Goal: Information Seeking & Learning: Learn about a topic

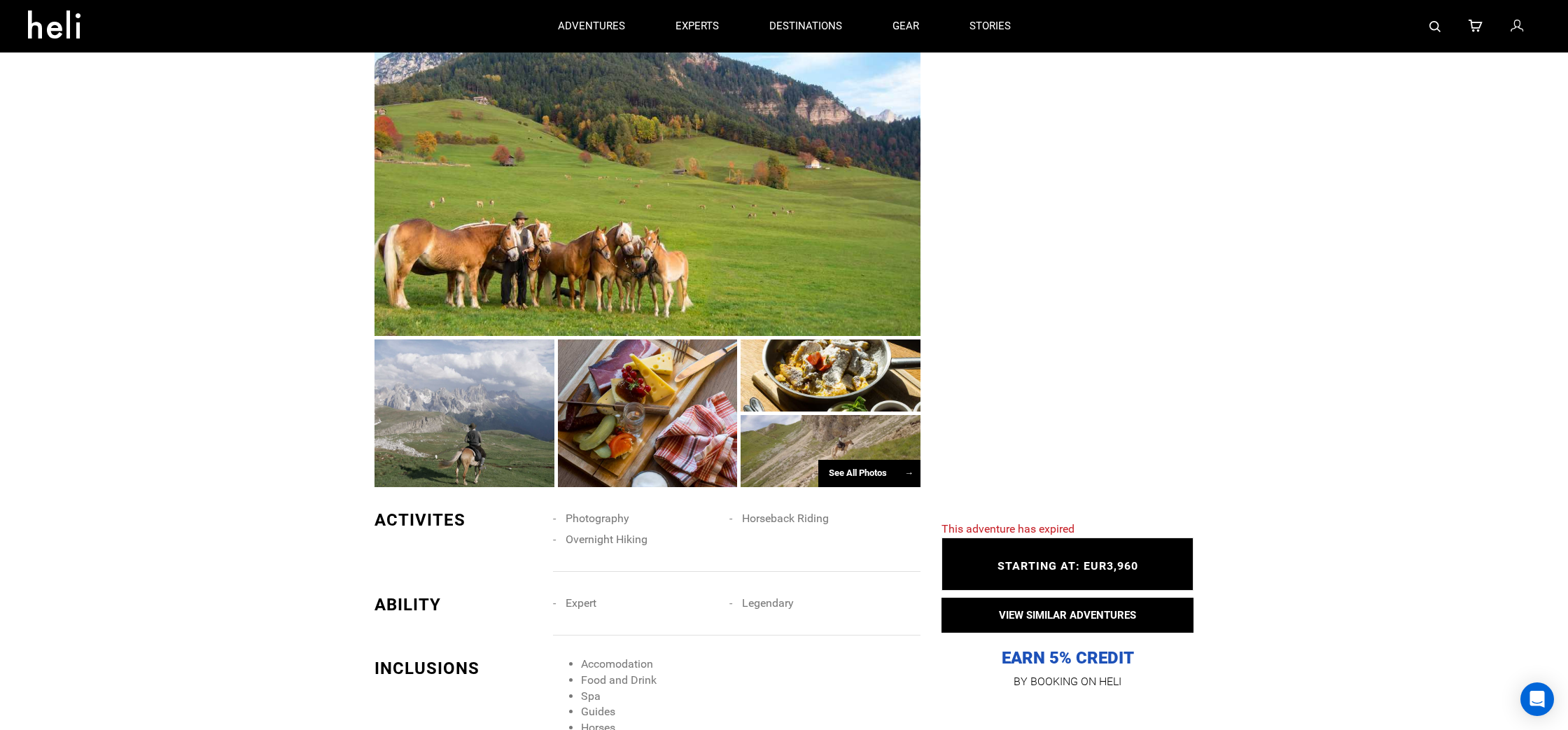
scroll to position [839, 0]
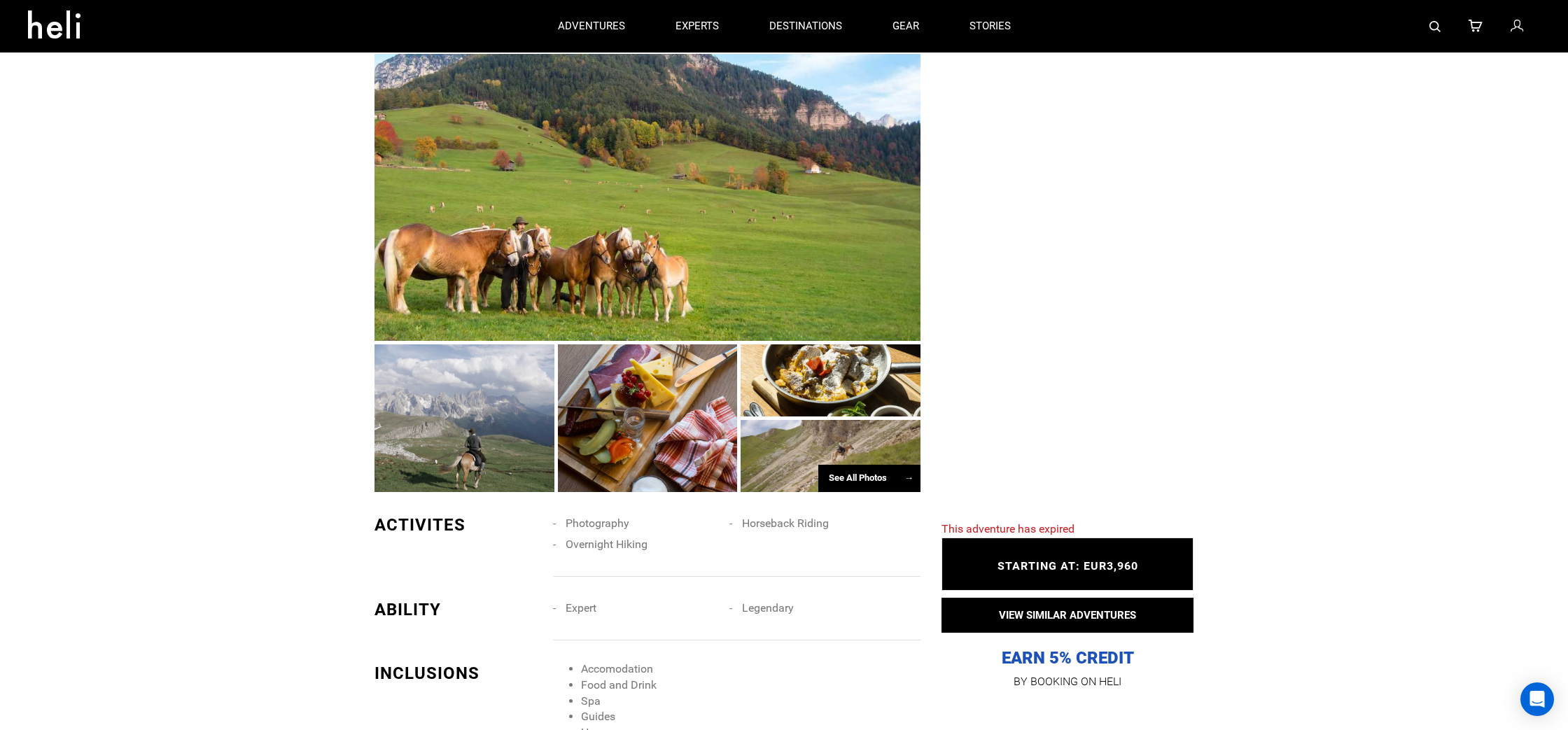
click at [872, 468] on div "See All Photos →" at bounding box center [869, 478] width 102 height 27
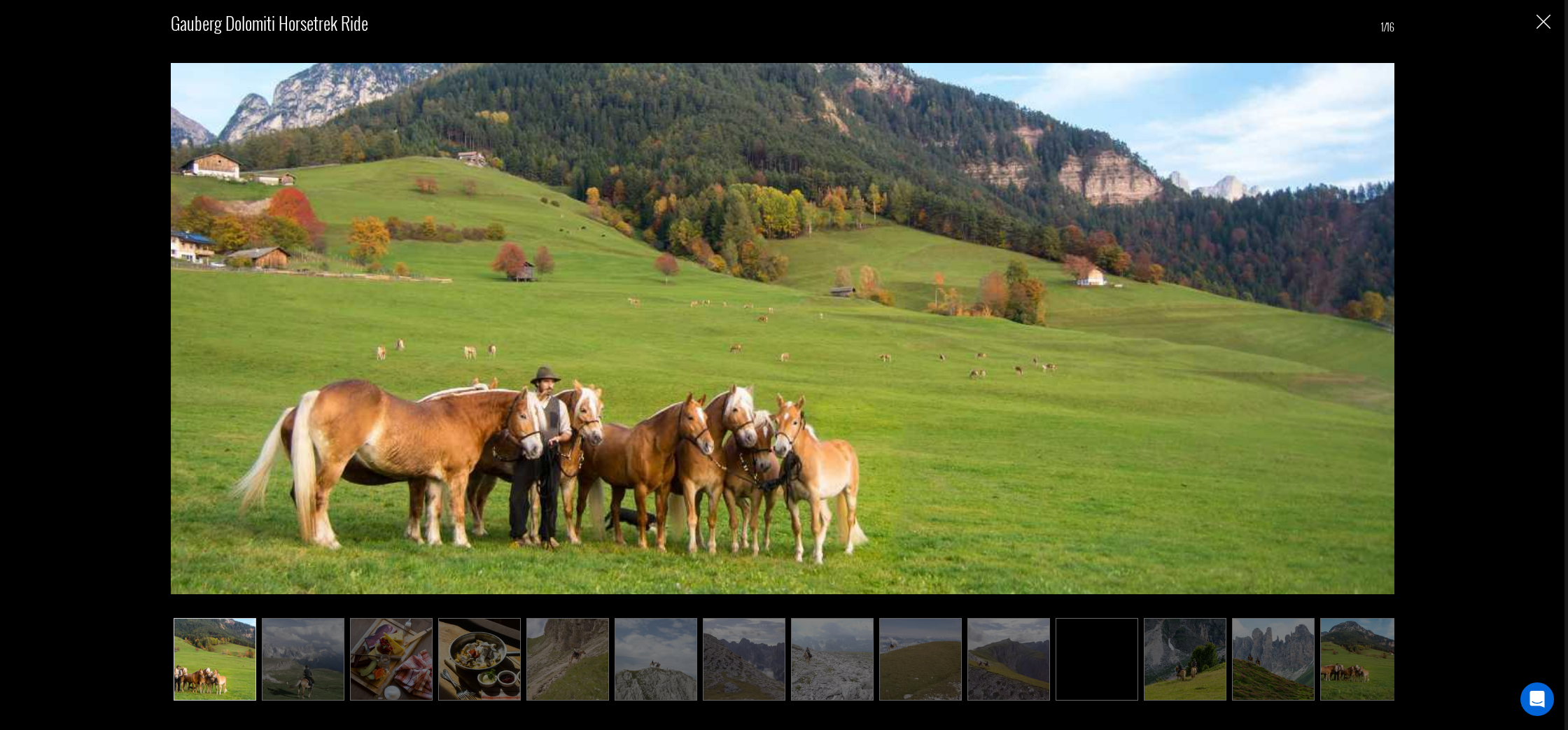
scroll to position [2106, 0]
click at [1536, 329] on img at bounding box center [1542, 325] width 18 height 13
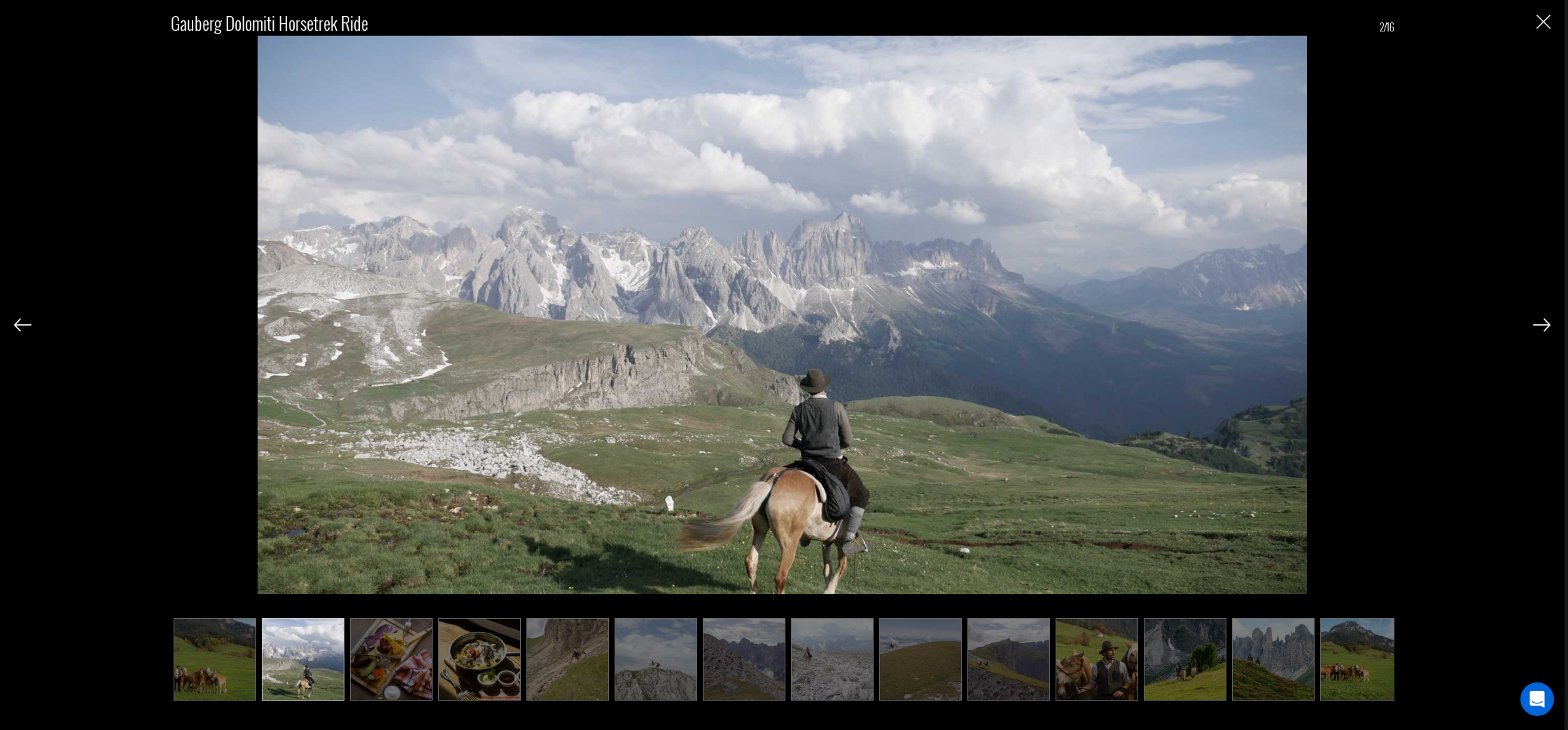
click at [1538, 326] on img at bounding box center [1542, 325] width 18 height 13
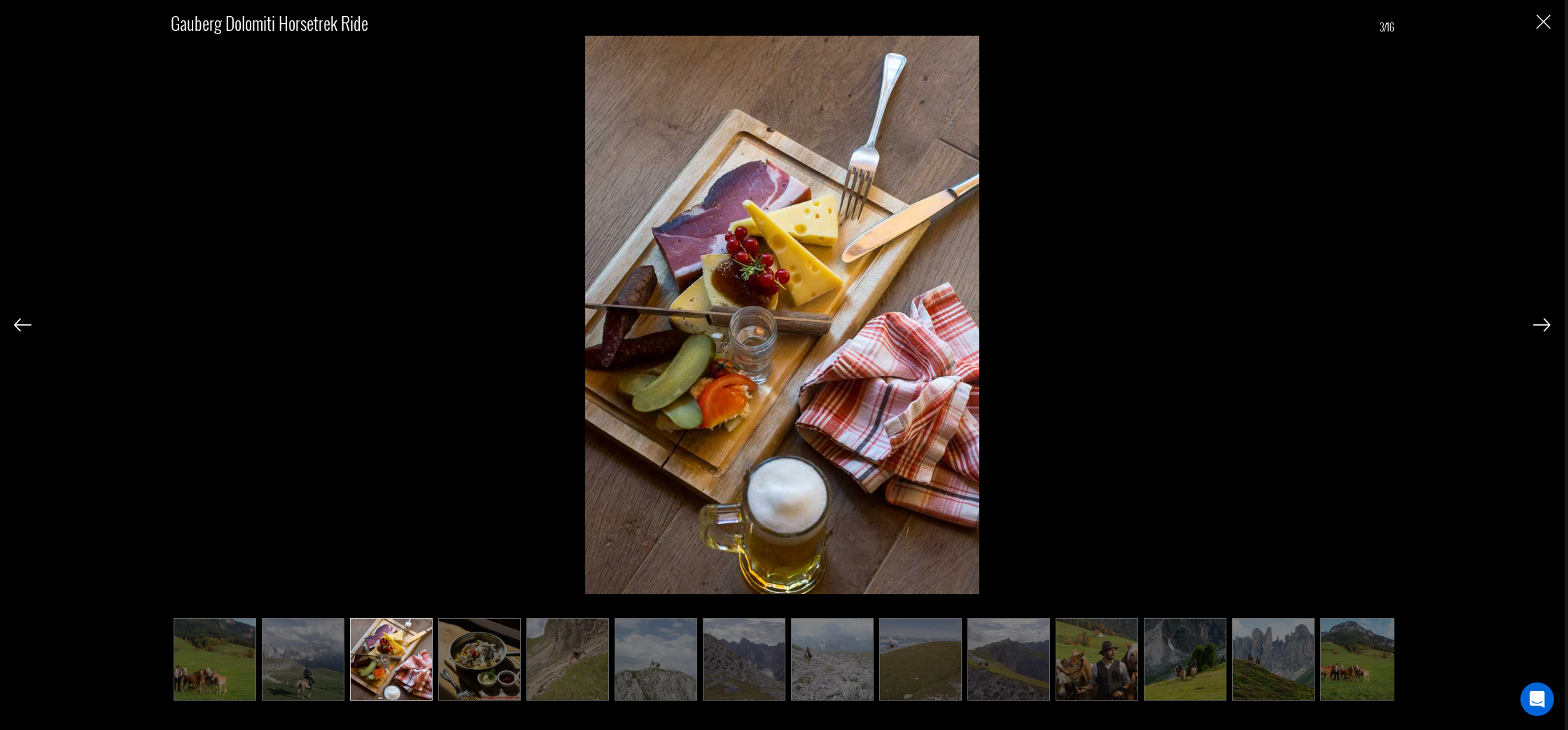
click at [1538, 326] on img at bounding box center [1542, 325] width 18 height 13
click at [1538, 326] on img at bounding box center [1542, 325] width 18 height 13
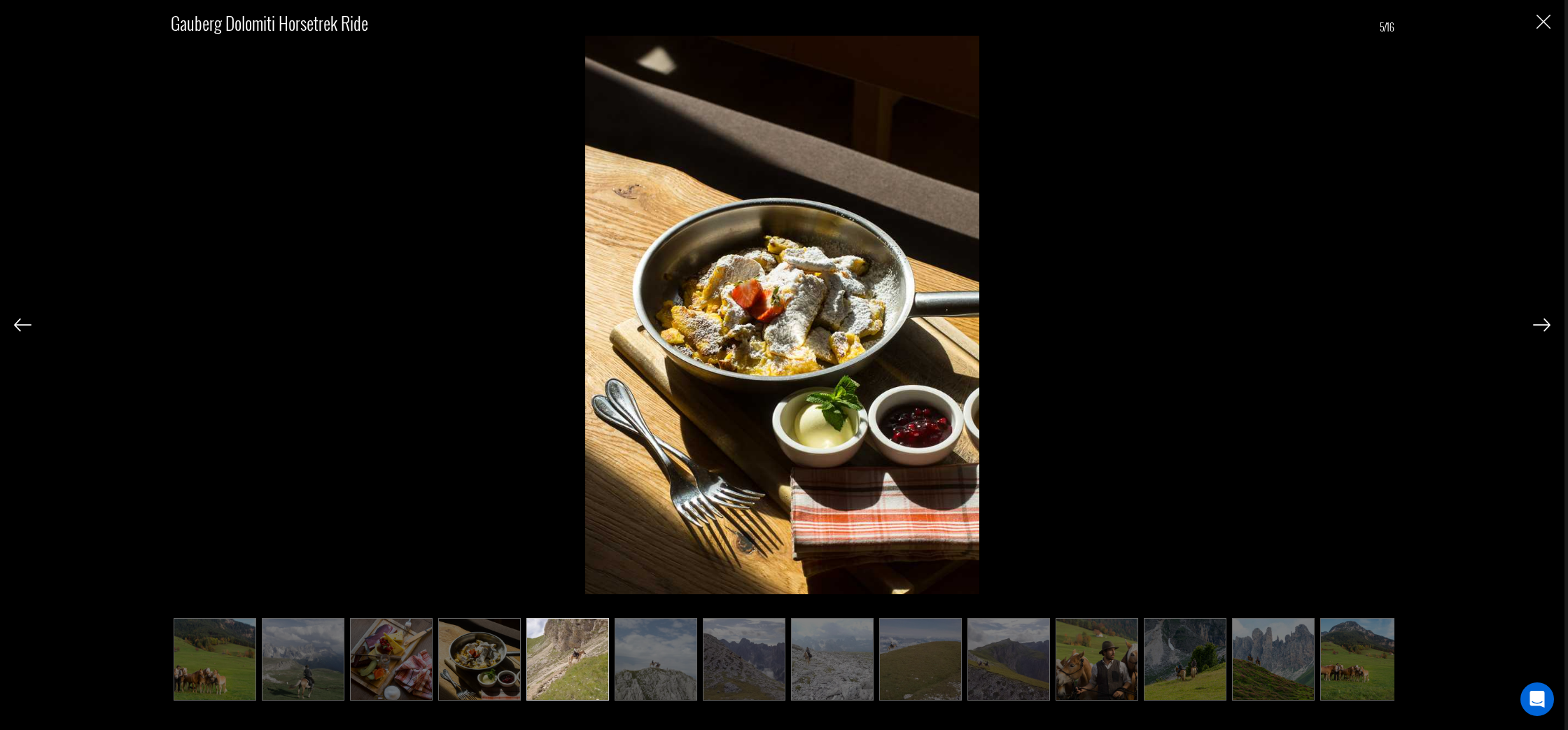
click at [1538, 326] on img at bounding box center [1542, 325] width 18 height 13
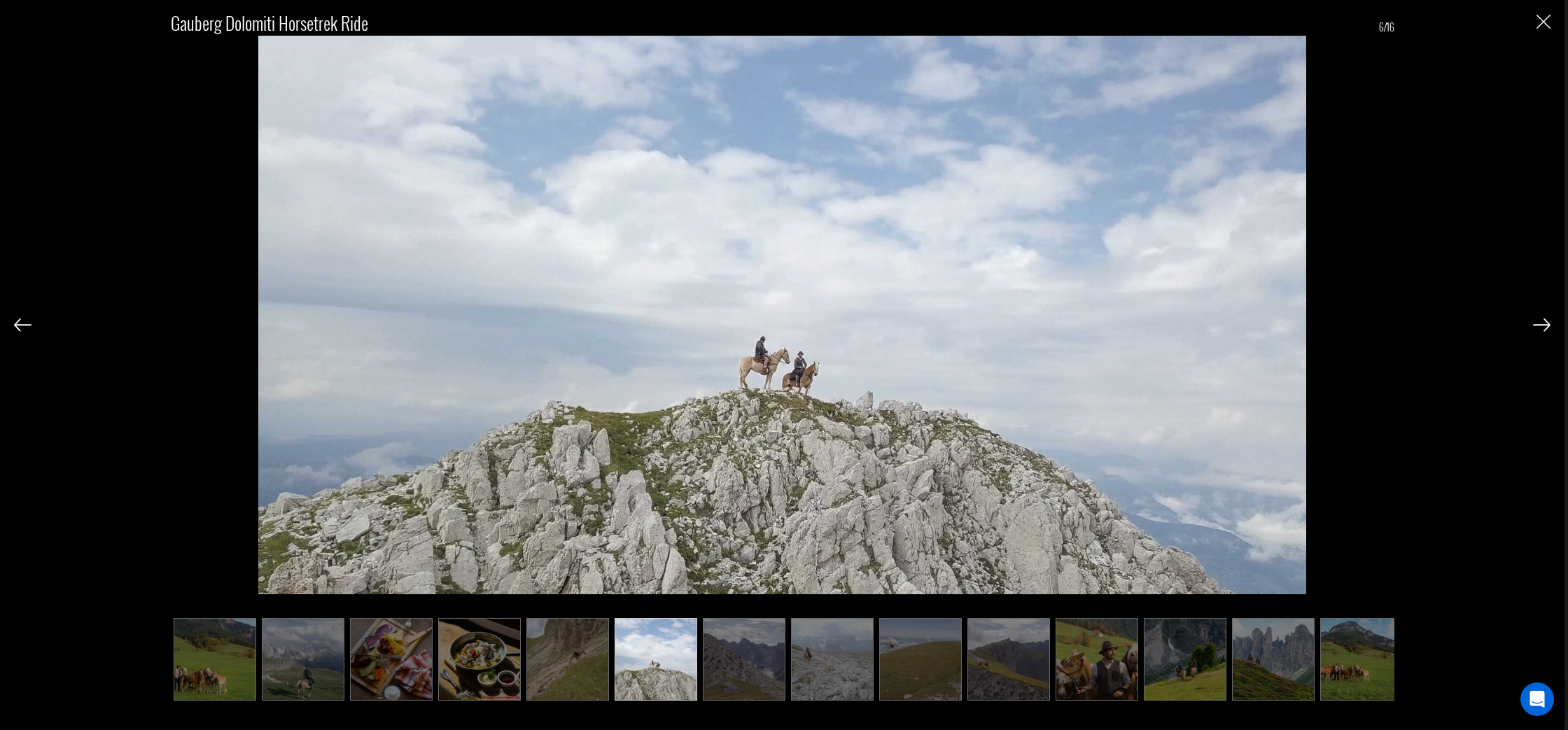
click at [1538, 326] on img at bounding box center [1542, 325] width 18 height 13
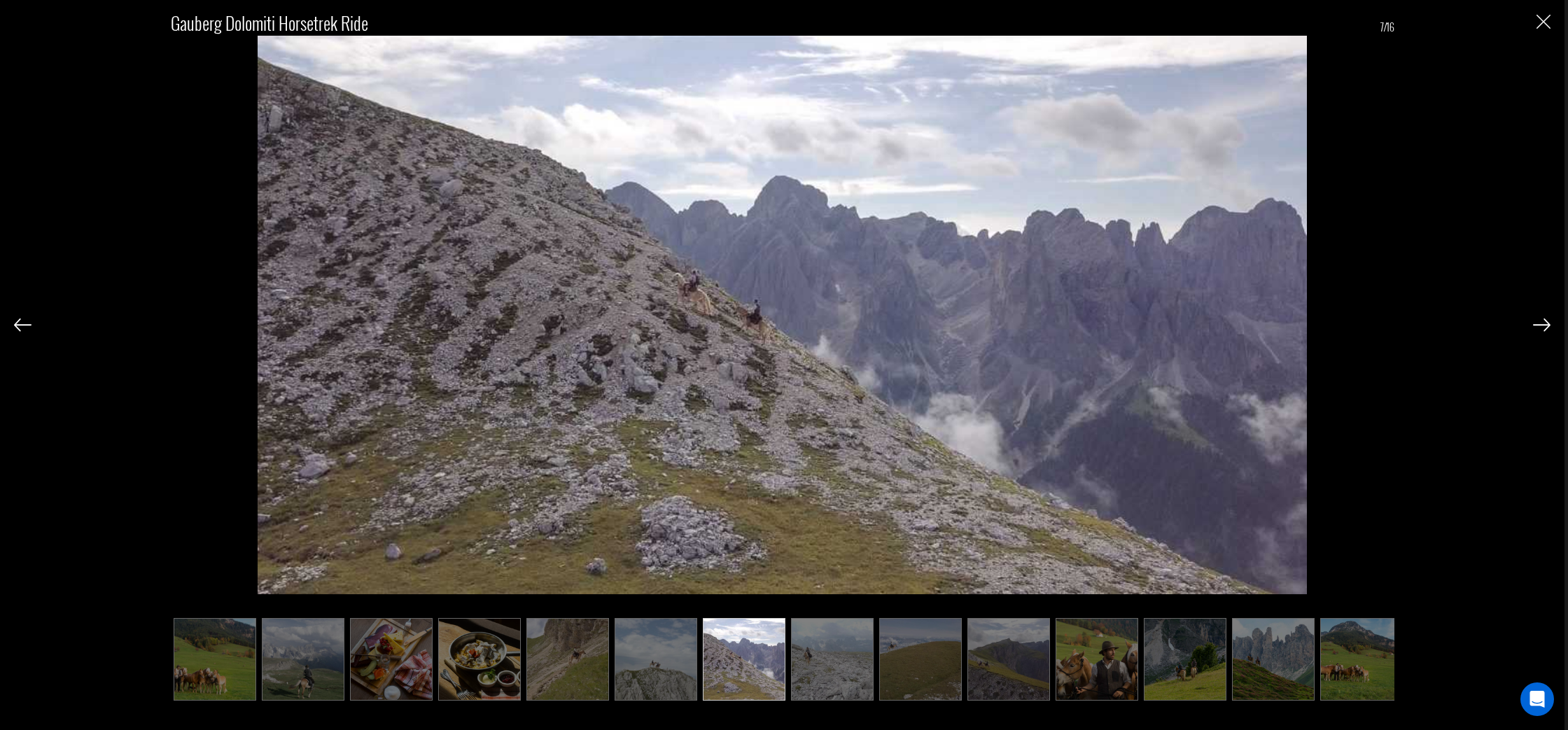
click at [1538, 325] on img at bounding box center [1542, 325] width 18 height 13
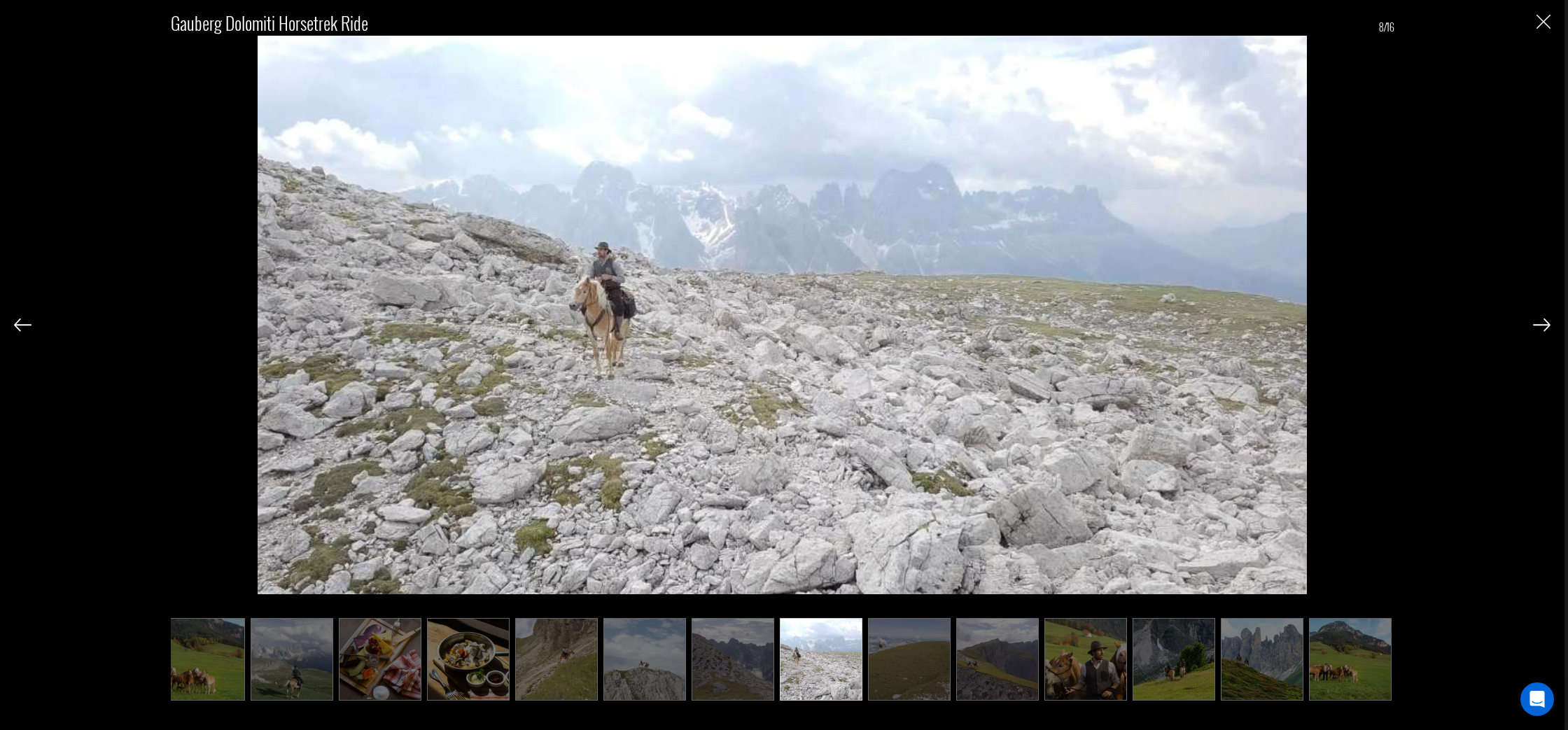
click at [1538, 325] on img at bounding box center [1542, 325] width 18 height 13
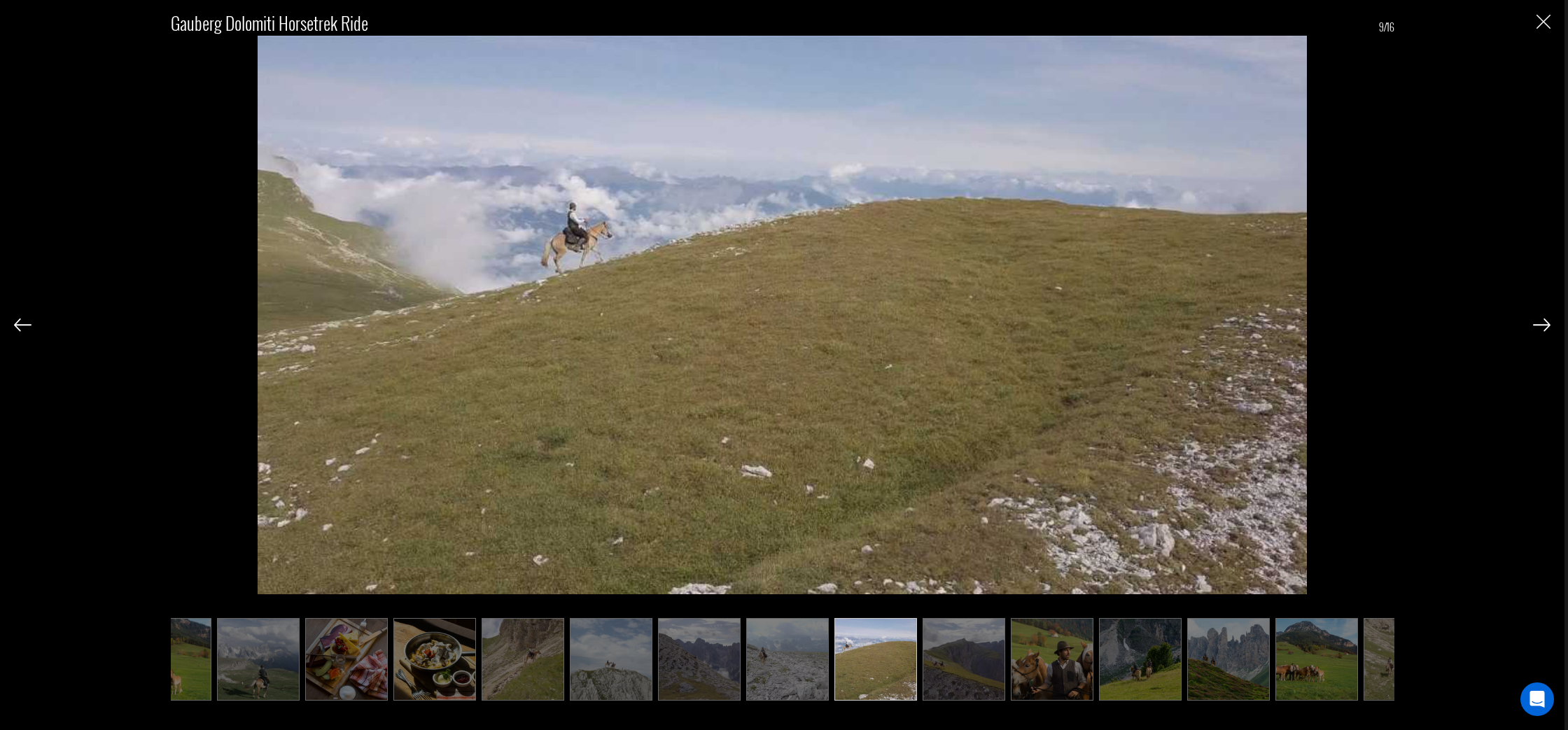
click at [1538, 325] on img at bounding box center [1542, 325] width 18 height 13
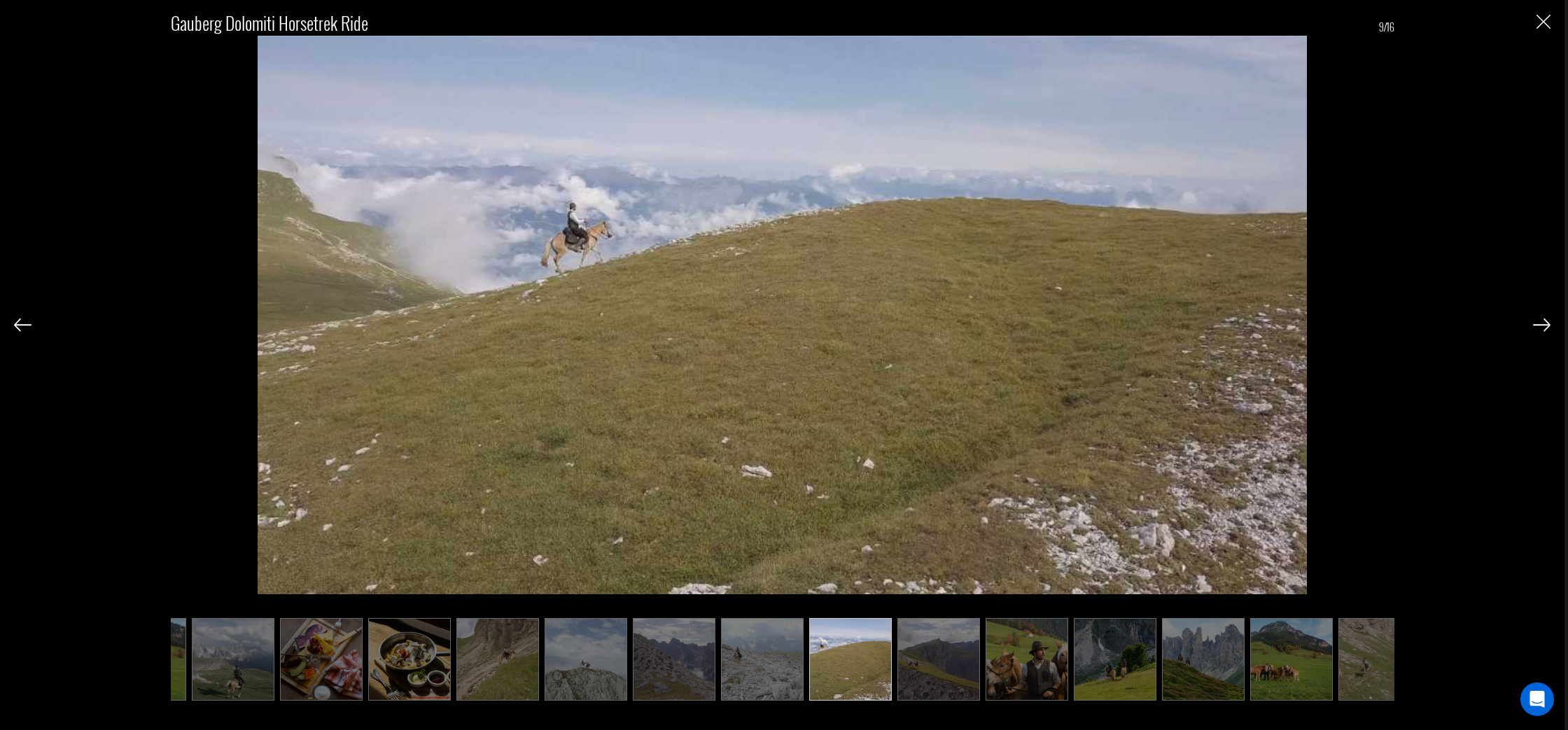
click at [1538, 325] on img at bounding box center [1542, 325] width 18 height 13
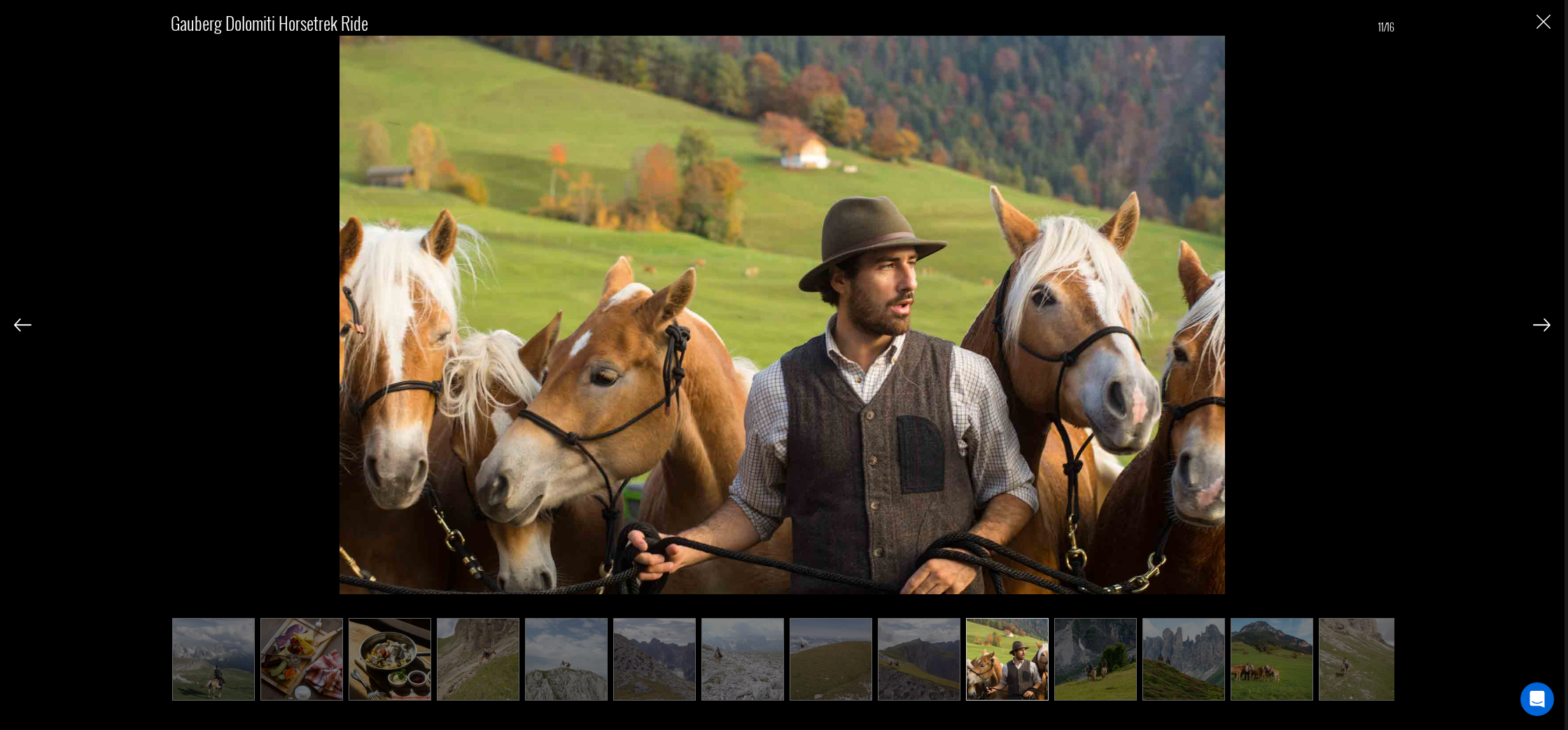
click at [1538, 325] on img at bounding box center [1542, 325] width 18 height 13
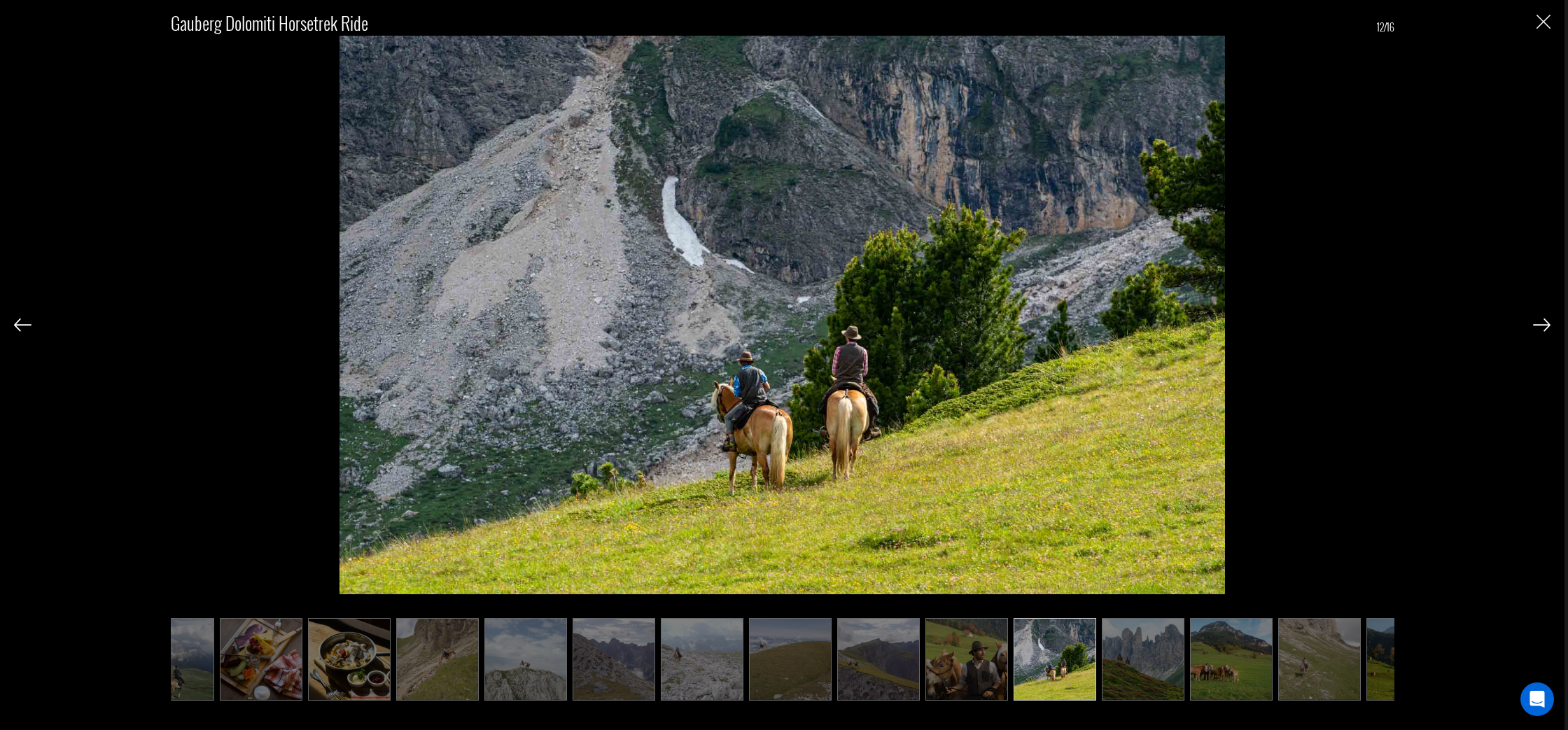
click at [1538, 325] on img at bounding box center [1542, 325] width 18 height 13
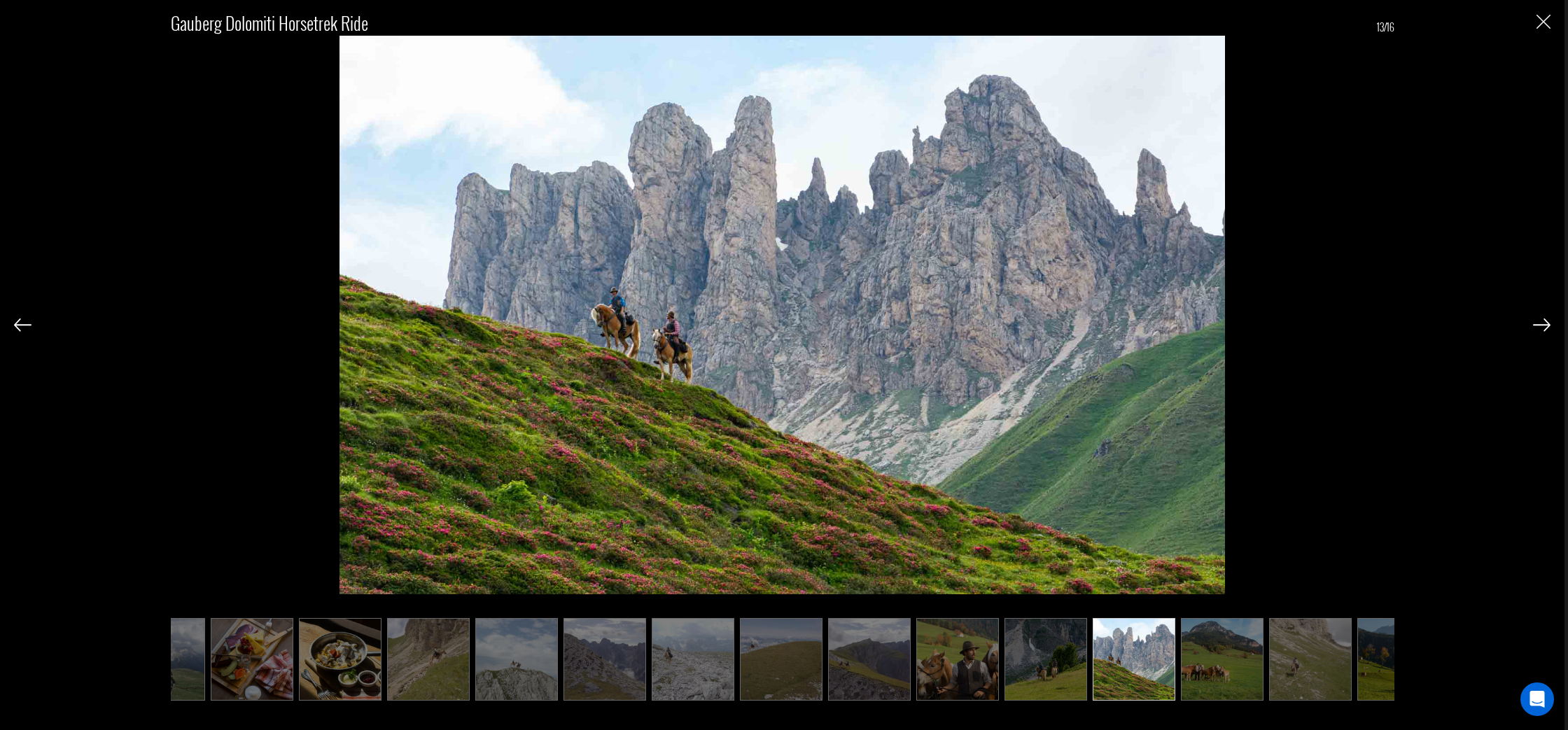
click at [1538, 325] on img at bounding box center [1542, 325] width 18 height 13
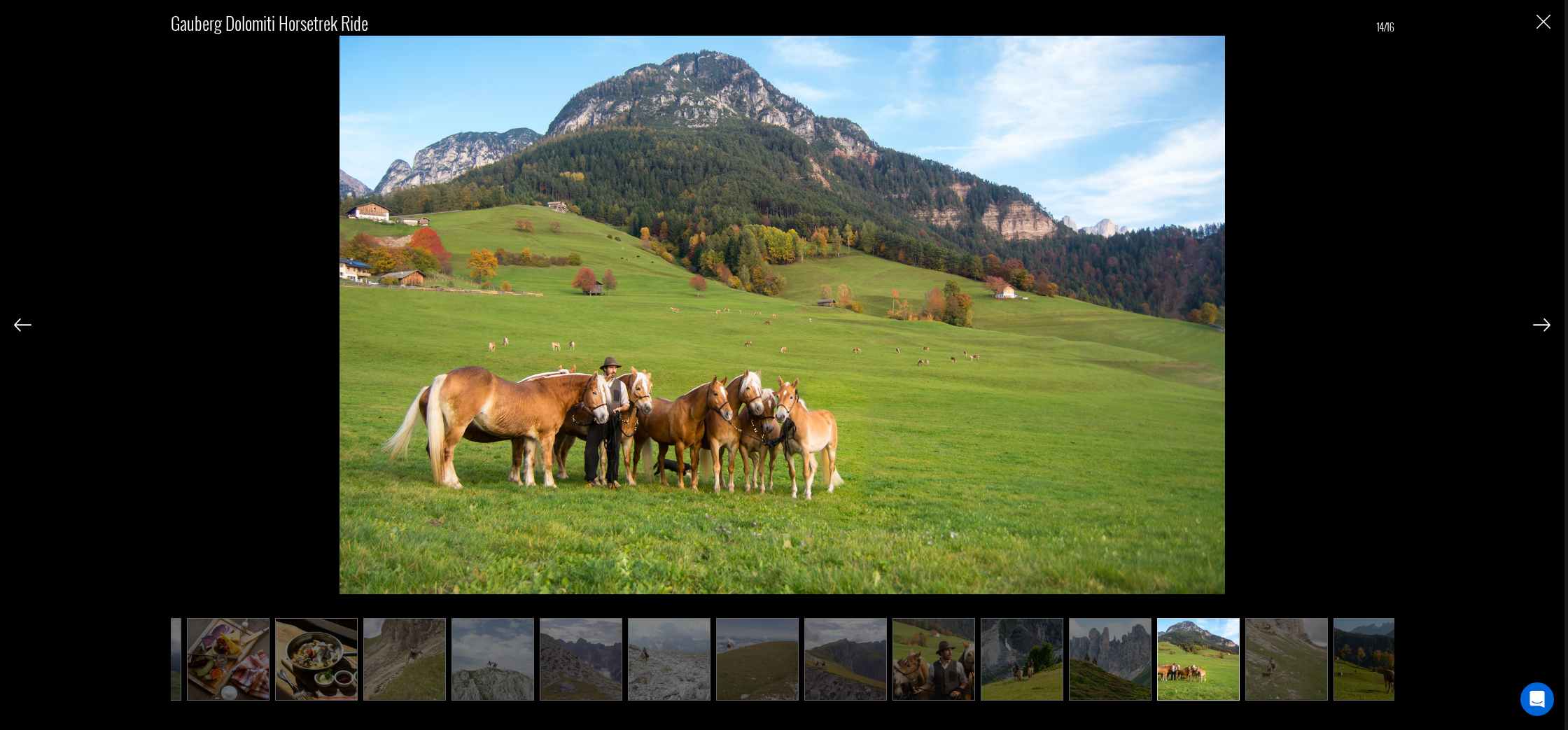
click at [1538, 325] on img at bounding box center [1542, 325] width 18 height 13
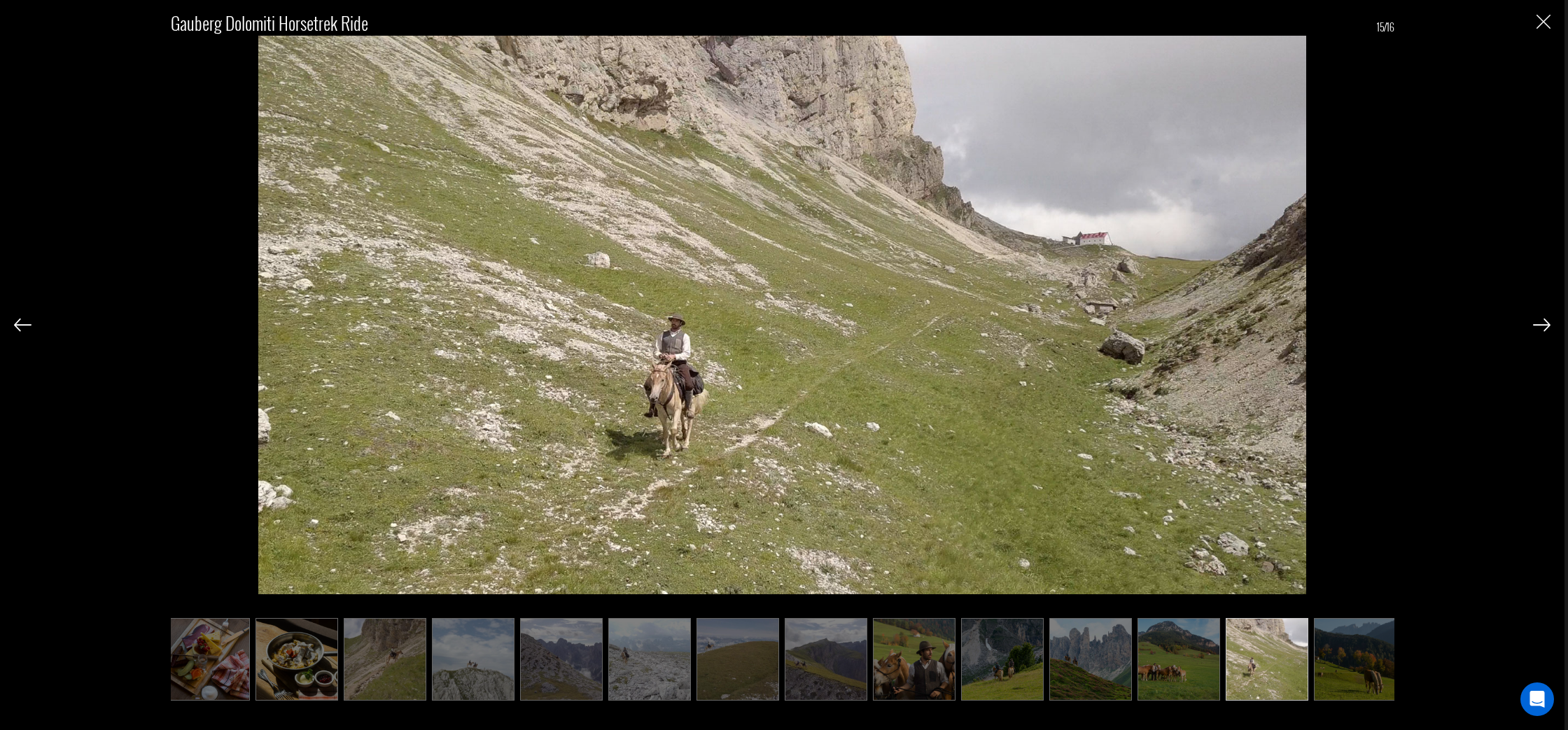
scroll to position [0, 188]
click at [1538, 325] on img at bounding box center [1542, 325] width 18 height 13
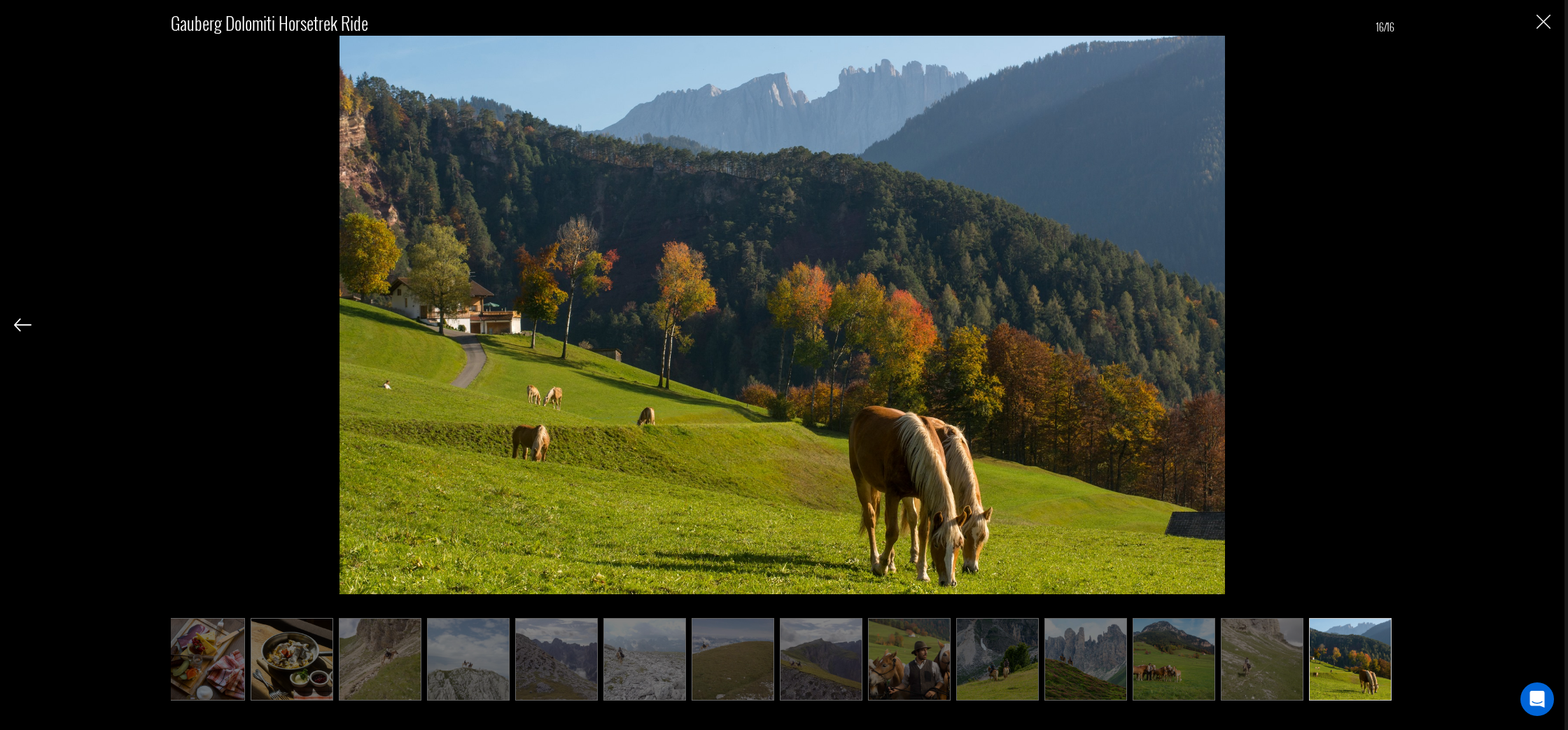
click at [1538, 325] on div "Gauberg Dolomiti Horsetrek Ride 16/16" at bounding box center [782, 347] width 1537 height 693
click at [1545, 21] on img "Close" at bounding box center [1544, 22] width 14 height 14
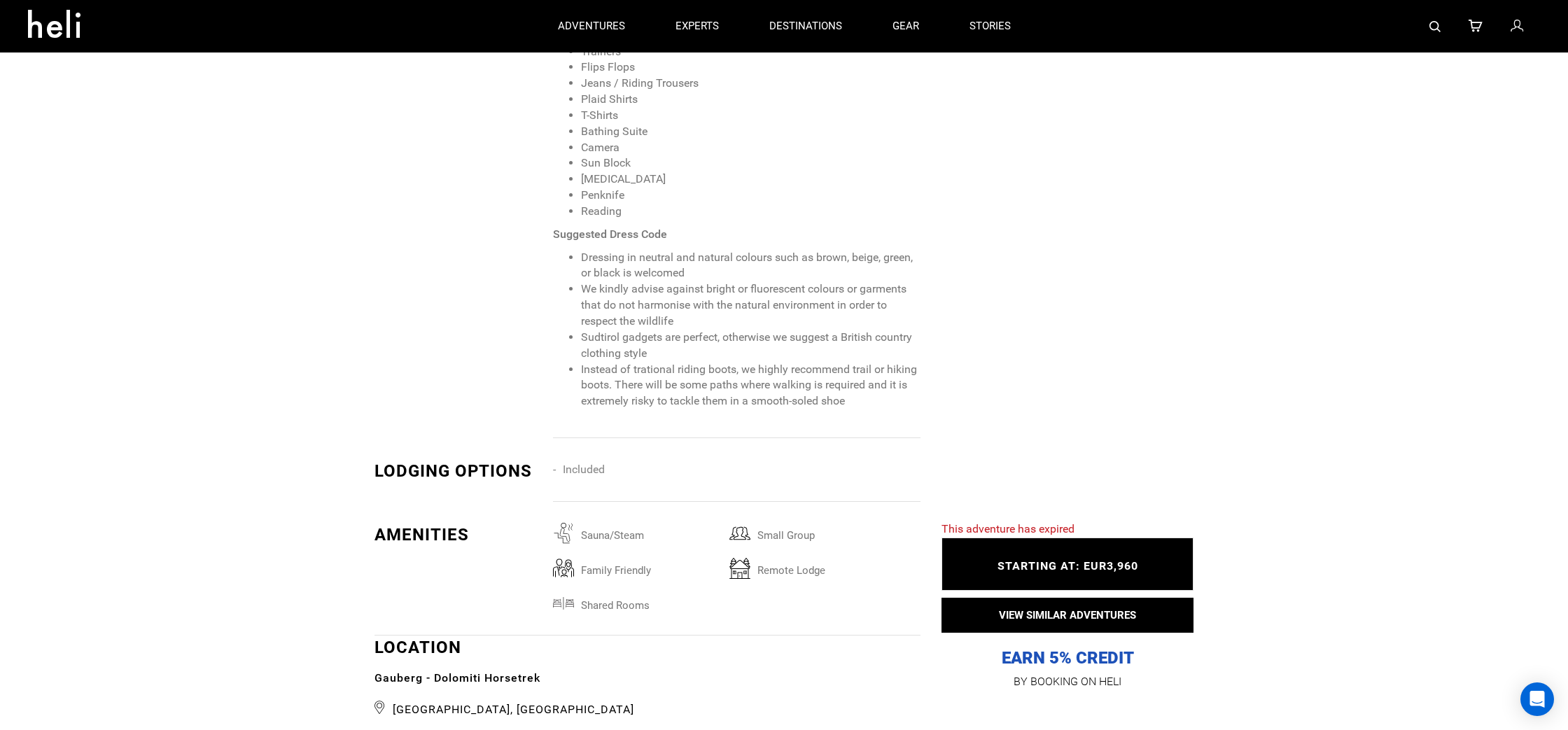
scroll to position [2109, 0]
